Goal: Task Accomplishment & Management: Manage account settings

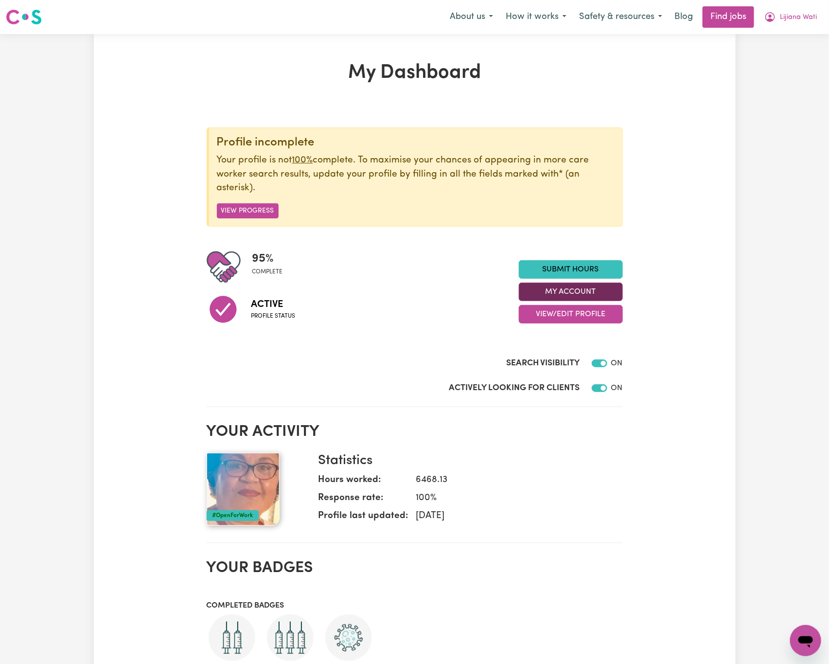
click at [610, 284] on button "My Account" at bounding box center [571, 291] width 104 height 18
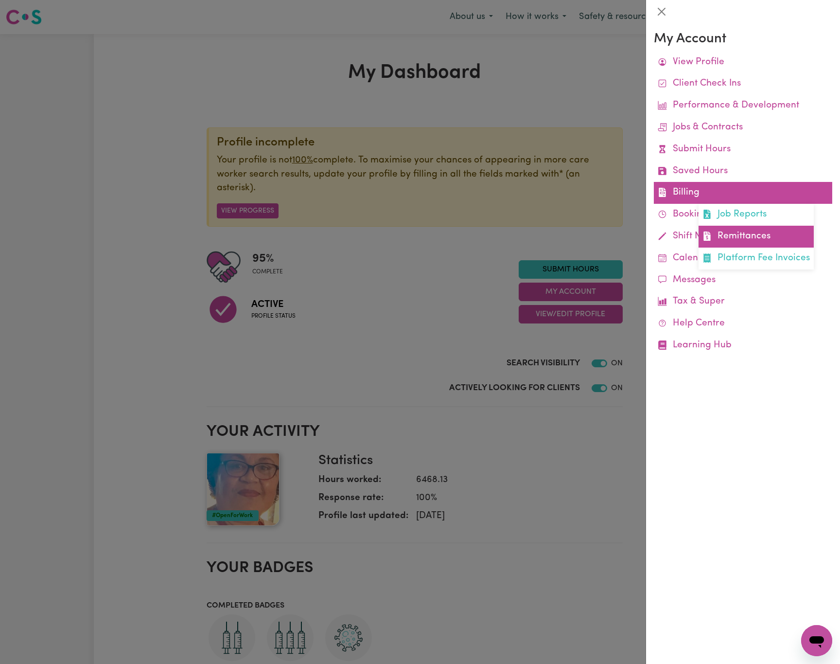
click at [741, 238] on link "Remittances" at bounding box center [756, 237] width 115 height 22
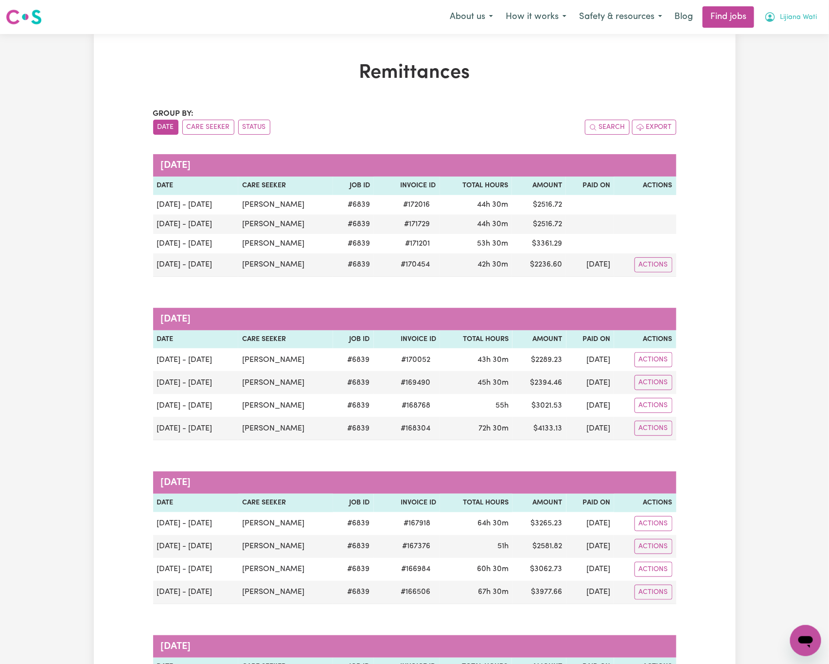
click at [800, 17] on span "Lijiana Wati" at bounding box center [798, 17] width 37 height 11
click at [796, 69] on link "Logout" at bounding box center [784, 74] width 77 height 18
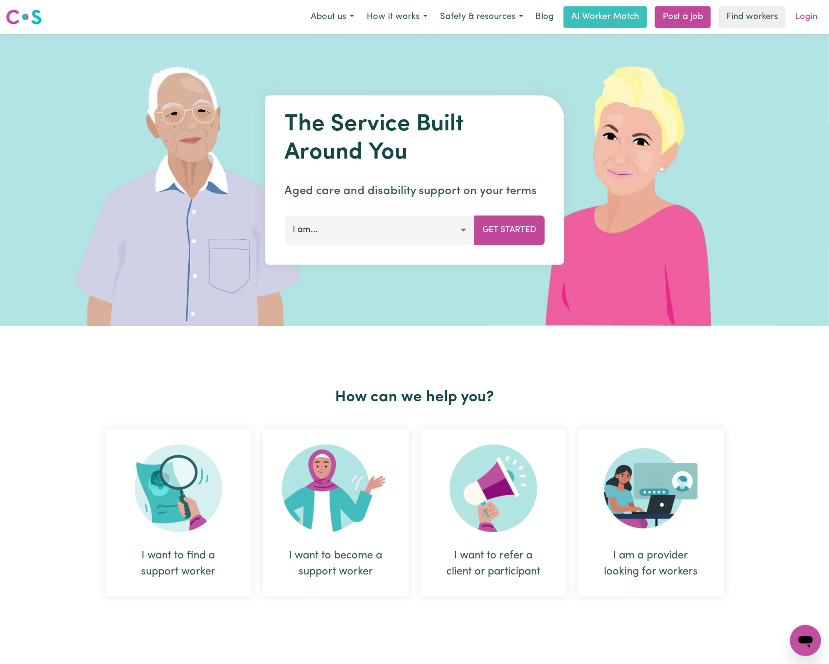
click at [807, 18] on link "Login" at bounding box center [807, 16] width 34 height 21
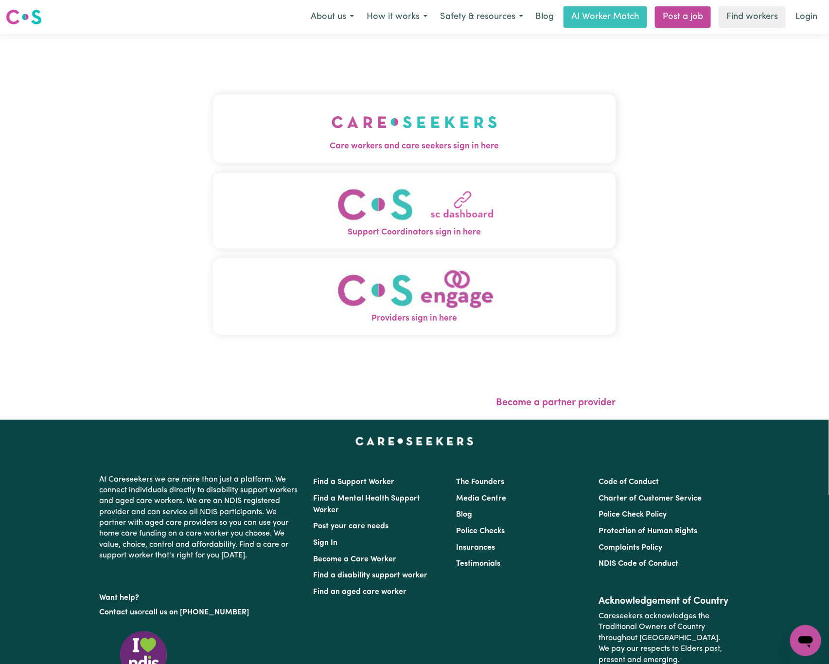
click at [373, 127] on img "Care workers and care seekers sign in here" at bounding box center [415, 122] width 166 height 36
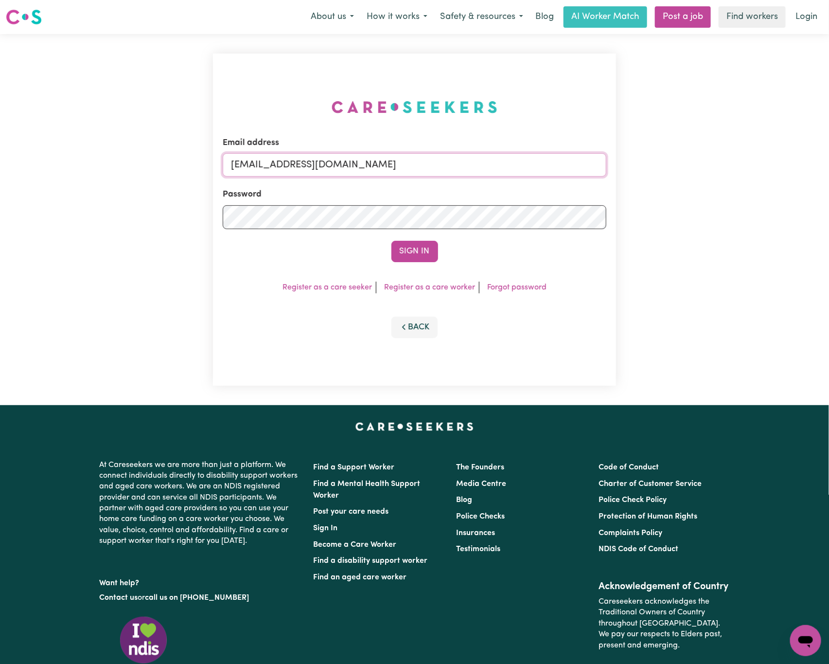
drag, startPoint x: 285, startPoint y: 164, endPoint x: 705, endPoint y: 164, distance: 419.6
click at [705, 164] on div "Email address [EMAIL_ADDRESS][DOMAIN_NAME] Password Sign In Register as a care …" at bounding box center [414, 219] width 829 height 371
paste input "[EMAIL_ADDRESS][DOMAIN_NAME]"
type input "superuser~[EMAIL_ADDRESS][DOMAIN_NAME]"
click at [391, 241] on button "Sign In" at bounding box center [414, 251] width 47 height 21
